Goal: Information Seeking & Learning: Find specific fact

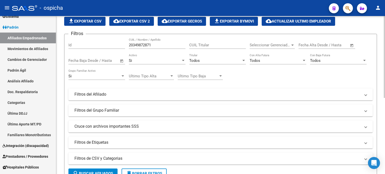
scroll to position [22, 0]
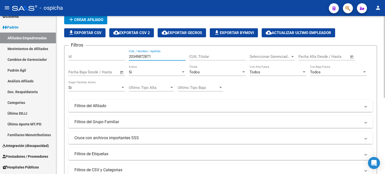
click at [157, 57] on input "20349872871" at bounding box center [157, 56] width 57 height 5
type input "2"
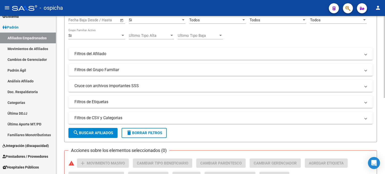
scroll to position [97, 0]
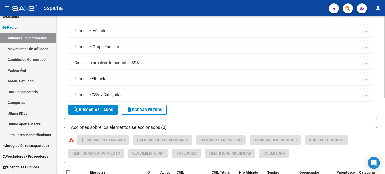
type input "27508387593"
click at [103, 112] on span "search Buscar Afiliados" at bounding box center [93, 110] width 40 height 5
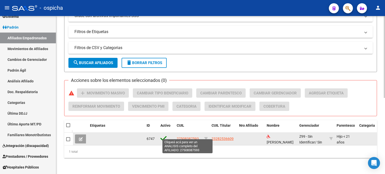
click at [186, 137] on span "27508387593" at bounding box center [188, 139] width 22 height 4
type textarea "27508387593"
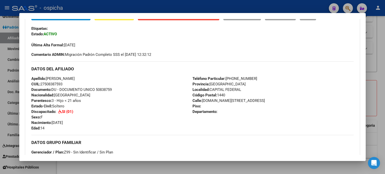
scroll to position [134, 0]
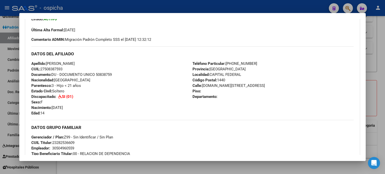
drag, startPoint x: 32, startPoint y: 53, endPoint x: 255, endPoint y: 116, distance: 232.1
click at [255, 116] on div "DATOS DEL AFILIADO Apellido: [PERSON_NAME] CUIL: 27508387593 Documento: DU - DO…" at bounding box center [192, 81] width 323 height 70
copy div "DATOS DEL AFILIADO Apellido: [PERSON_NAME] CUIL: 27508387593 Documento: DU - DO…"
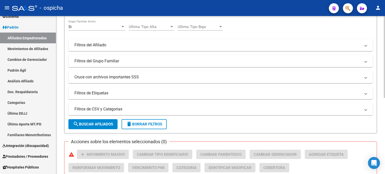
scroll to position [0, 0]
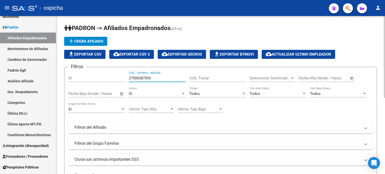
drag, startPoint x: 158, startPoint y: 77, endPoint x: 121, endPoint y: 78, distance: 36.2
click at [121, 78] on div "Filtros Id 27508387593 CUIL / Nombre / Apellido CUIL Titular Seleccionar Gerenc…" at bounding box center [221, 126] width 305 height 111
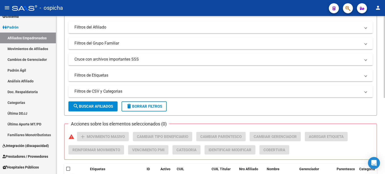
scroll to position [125, 0]
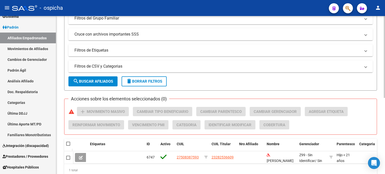
type input "20924249960"
click at [91, 82] on span "search Buscar Afiliados" at bounding box center [93, 81] width 40 height 5
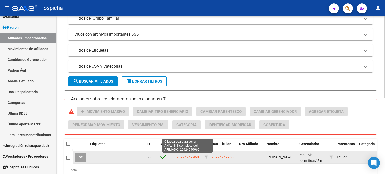
click at [191, 157] on span "20924249960" at bounding box center [188, 158] width 22 height 4
type textarea "20924249960"
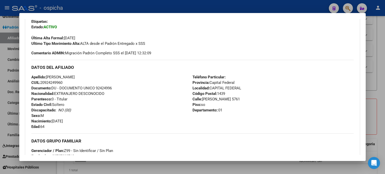
drag, startPoint x: 32, startPoint y: 66, endPoint x: 242, endPoint y: 102, distance: 212.9
click at [261, 109] on div "DATOS DEL AFILIADO Apellido: [PERSON_NAME]: 20924249960 Documento: DU - DOCUMEN…" at bounding box center [192, 95] width 323 height 70
copy div "DATOS DEL AFILIADO Apellido: [PERSON_NAME]: 20924249960 Documento: DU - DOCUMEN…"
